Goal: Transaction & Acquisition: Obtain resource

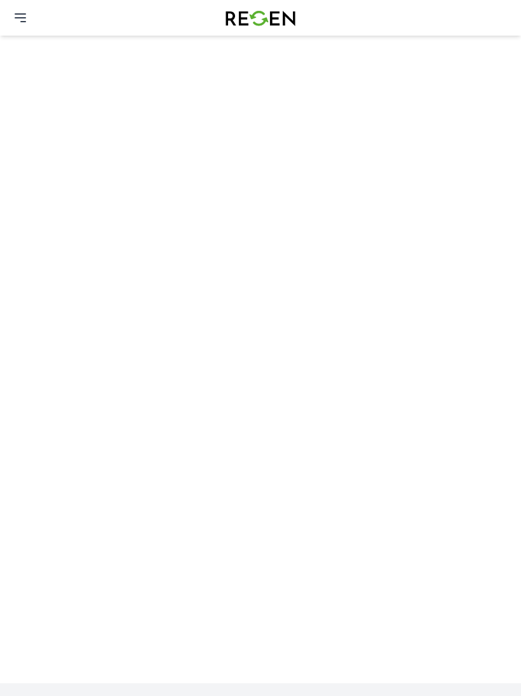
click at [18, 12] on icon at bounding box center [20, 17] width 15 height 15
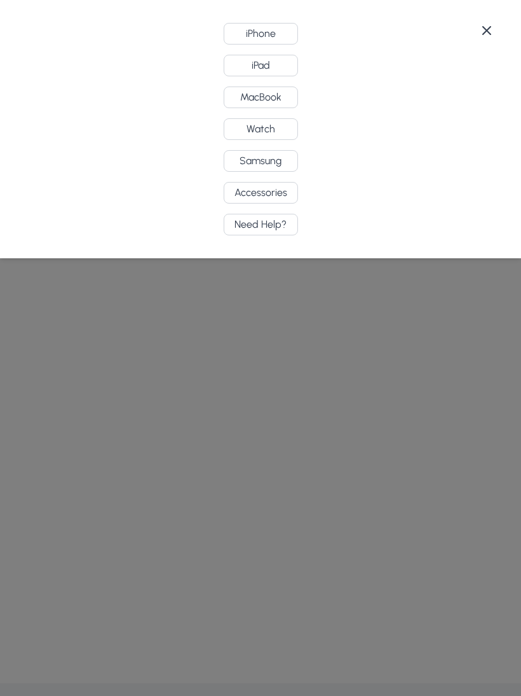
click at [249, 66] on button "iPad" at bounding box center [261, 66] width 74 height 22
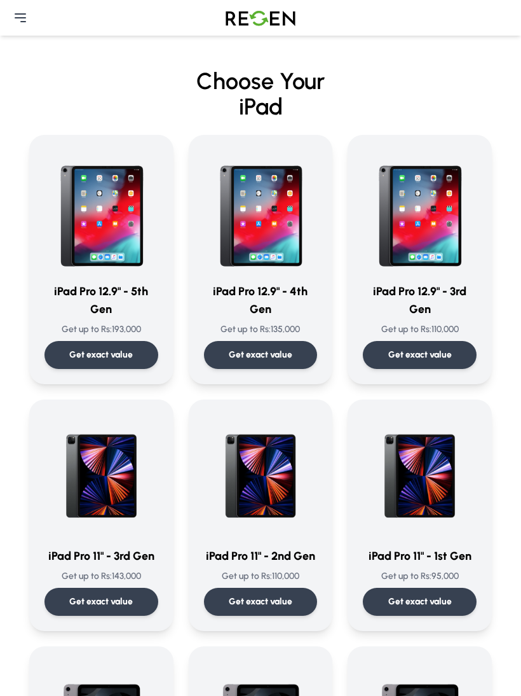
click at [29, 4] on div "Need Help?" at bounding box center [260, 18] width 521 height 36
click at [29, 3] on div "Need Help?" at bounding box center [260, 18] width 521 height 36
click at [25, 19] on icon at bounding box center [20, 17] width 15 height 15
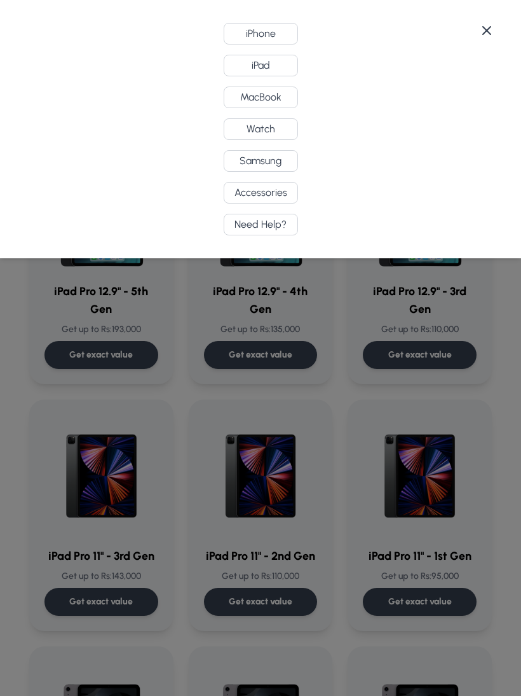
click at [494, 25] on icon at bounding box center [486, 30] width 15 height 15
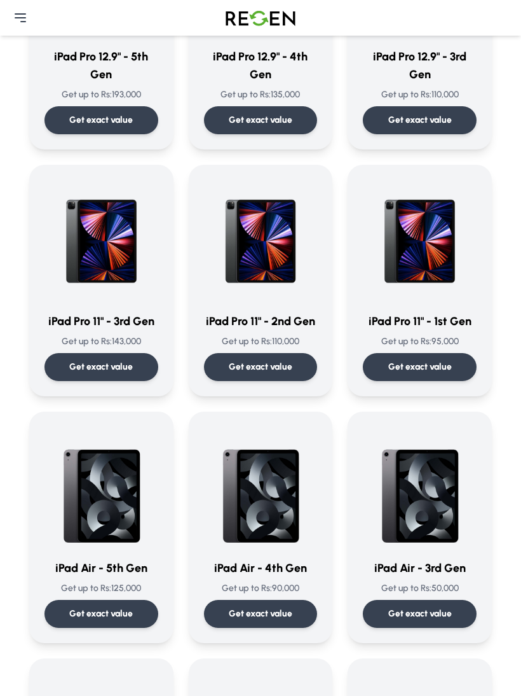
scroll to position [237, 0]
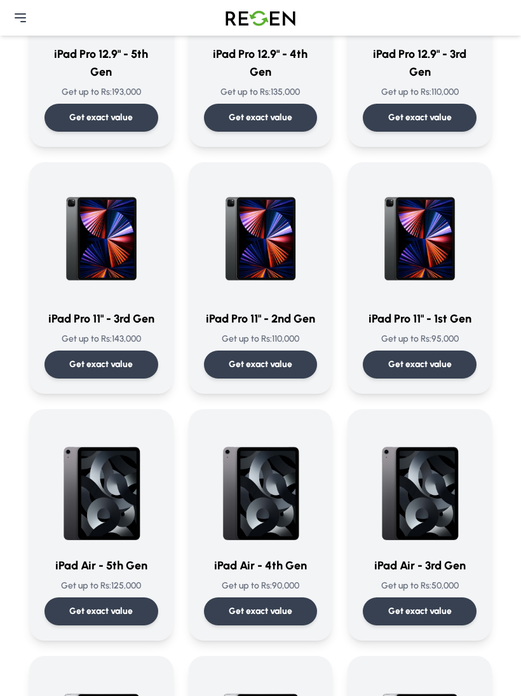
click at [433, 309] on div "iPad Pro 11" - 1st Gen Get up to Rs: 95,000 Get exact value" at bounding box center [420, 277] width 114 height 201
